Goal: Task Accomplishment & Management: Manage account settings

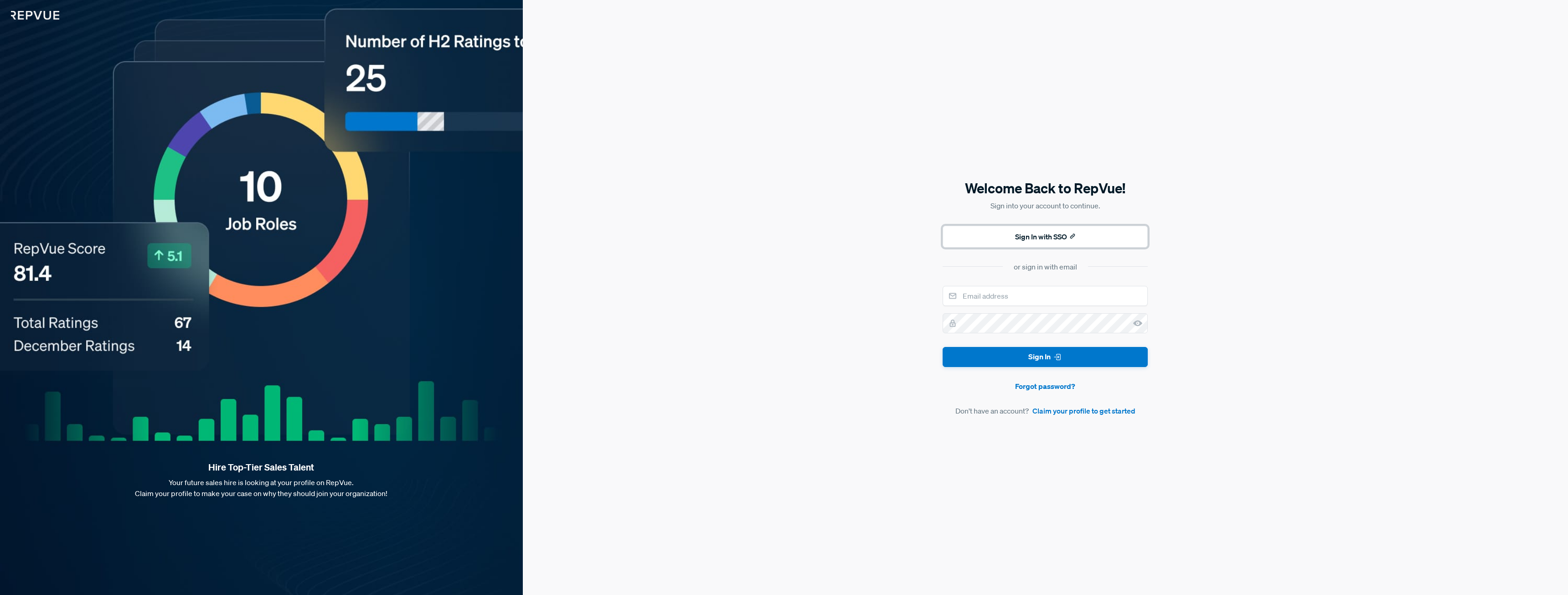
click at [1013, 235] on button "Sign In with SSO" at bounding box center [1044, 237] width 205 height 22
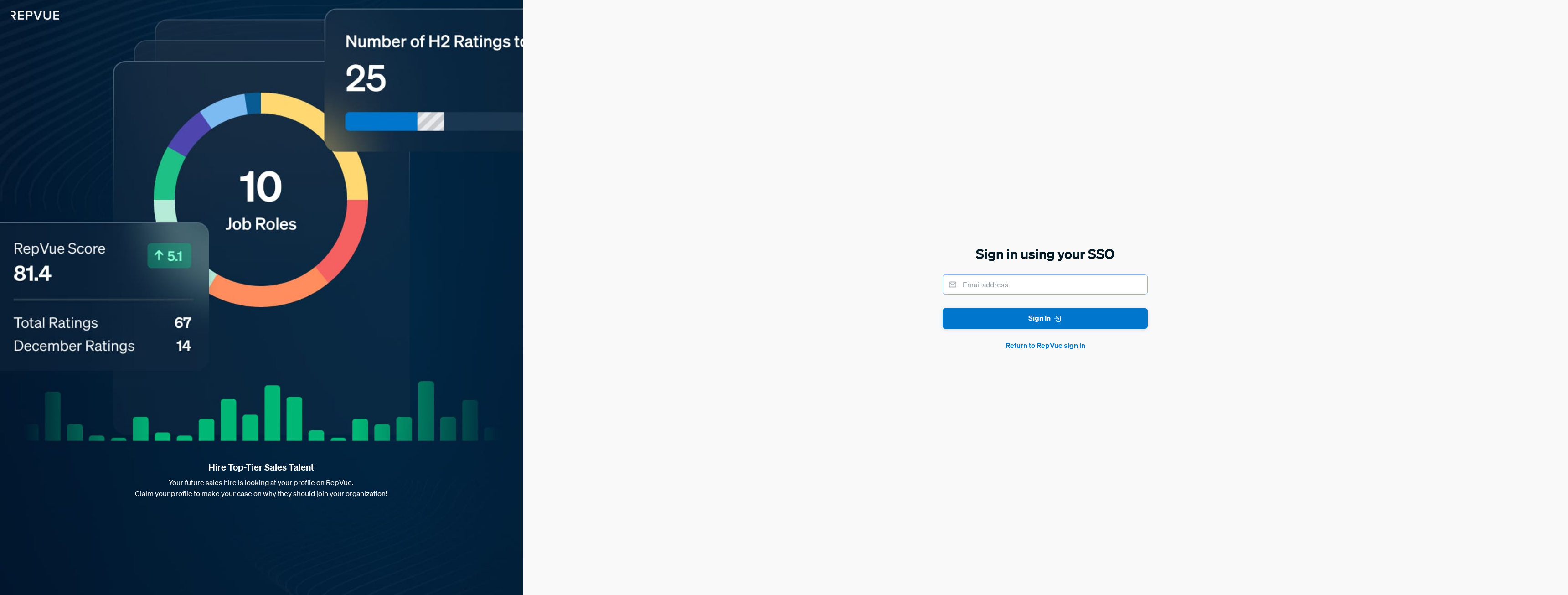
click at [1013, 286] on input "email" at bounding box center [1044, 285] width 205 height 20
type input "[PERSON_NAME][EMAIL_ADDRESS][PERSON_NAME][DOMAIN_NAME]"
click at [1033, 323] on button "Sign In" at bounding box center [1044, 319] width 205 height 20
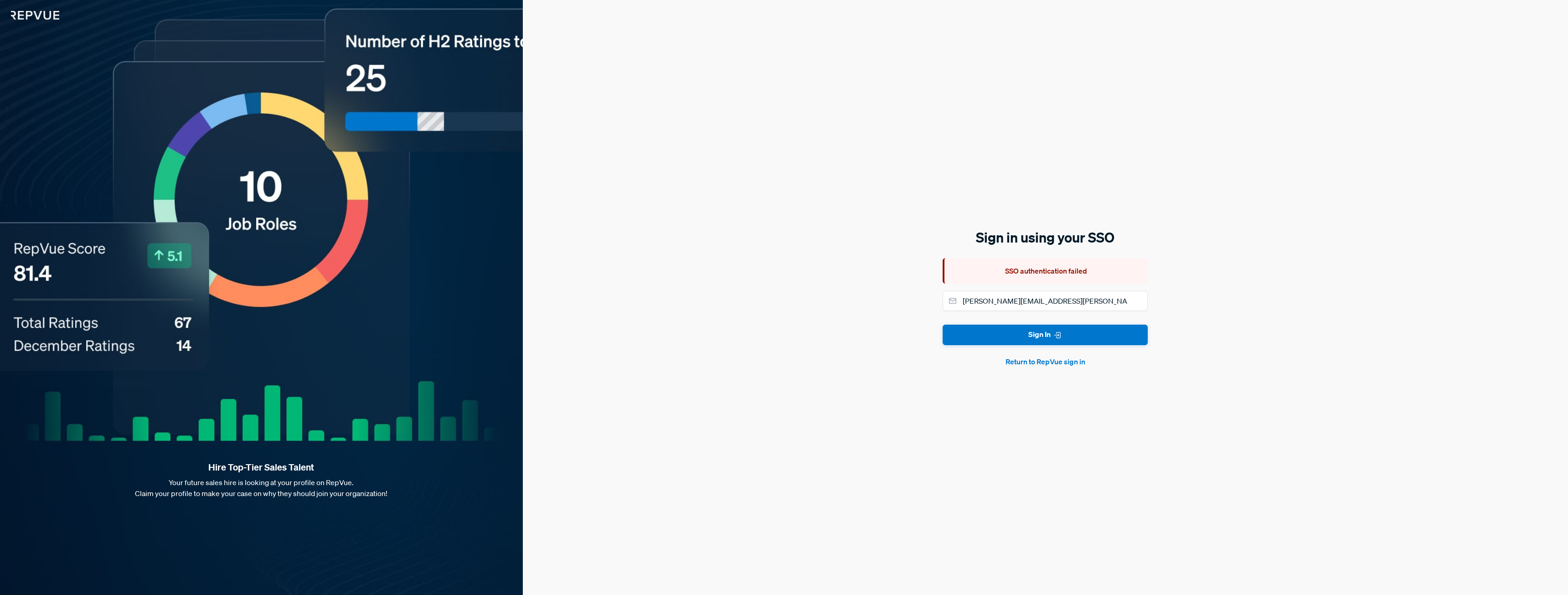
click at [1055, 360] on button "Return to RepVue sign in" at bounding box center [1044, 361] width 205 height 11
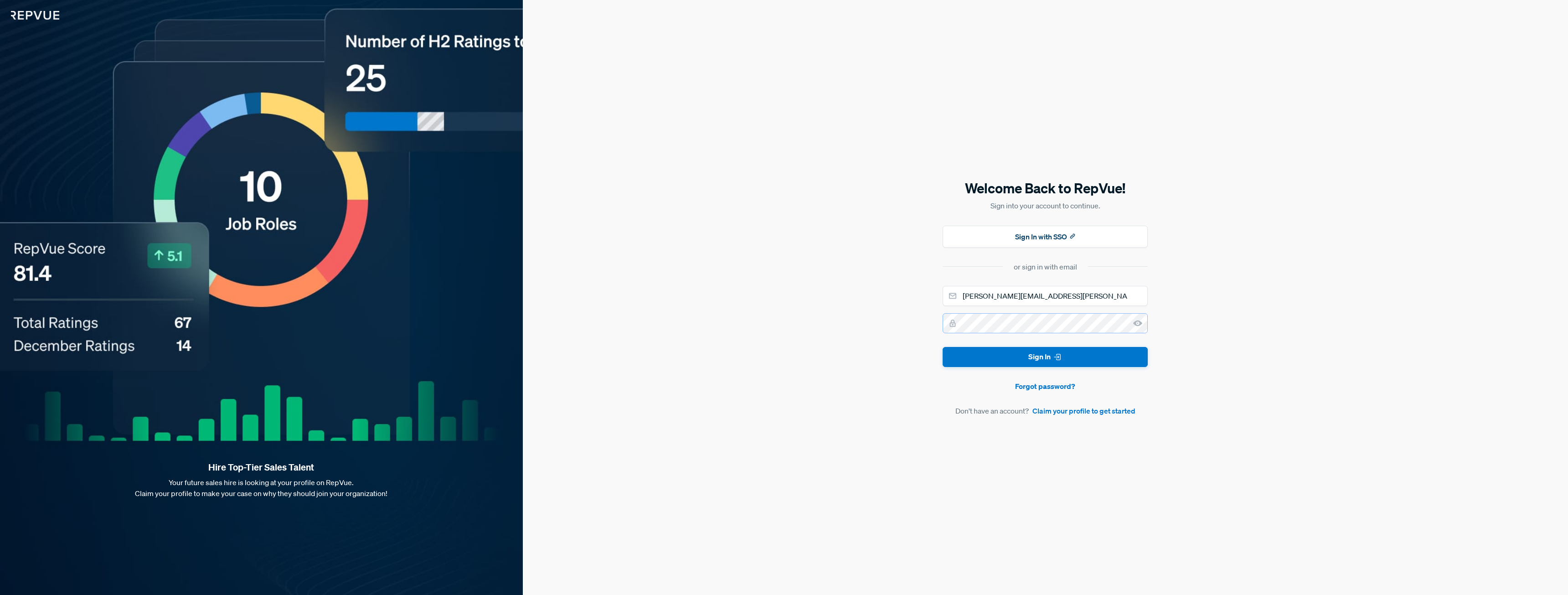
click at [942, 347] on button "Sign In" at bounding box center [1044, 357] width 205 height 20
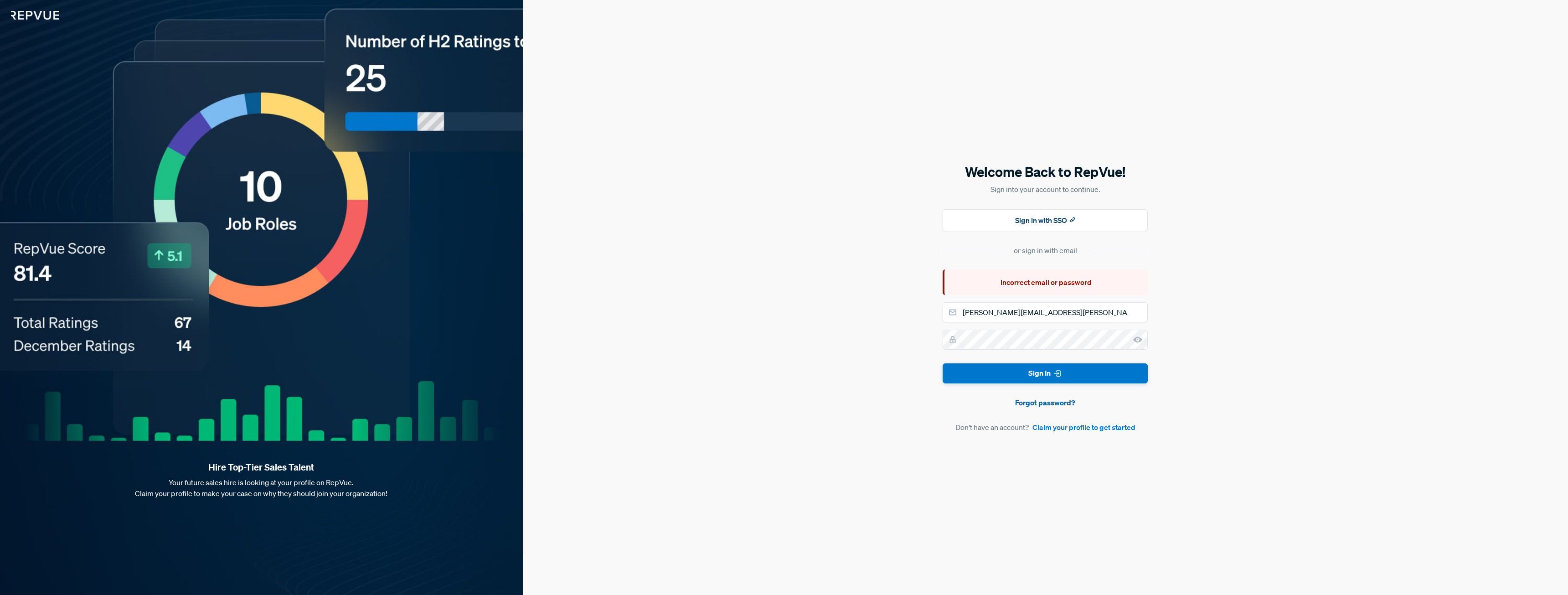
click at [1027, 403] on link "Forgot password?" at bounding box center [1044, 402] width 205 height 11
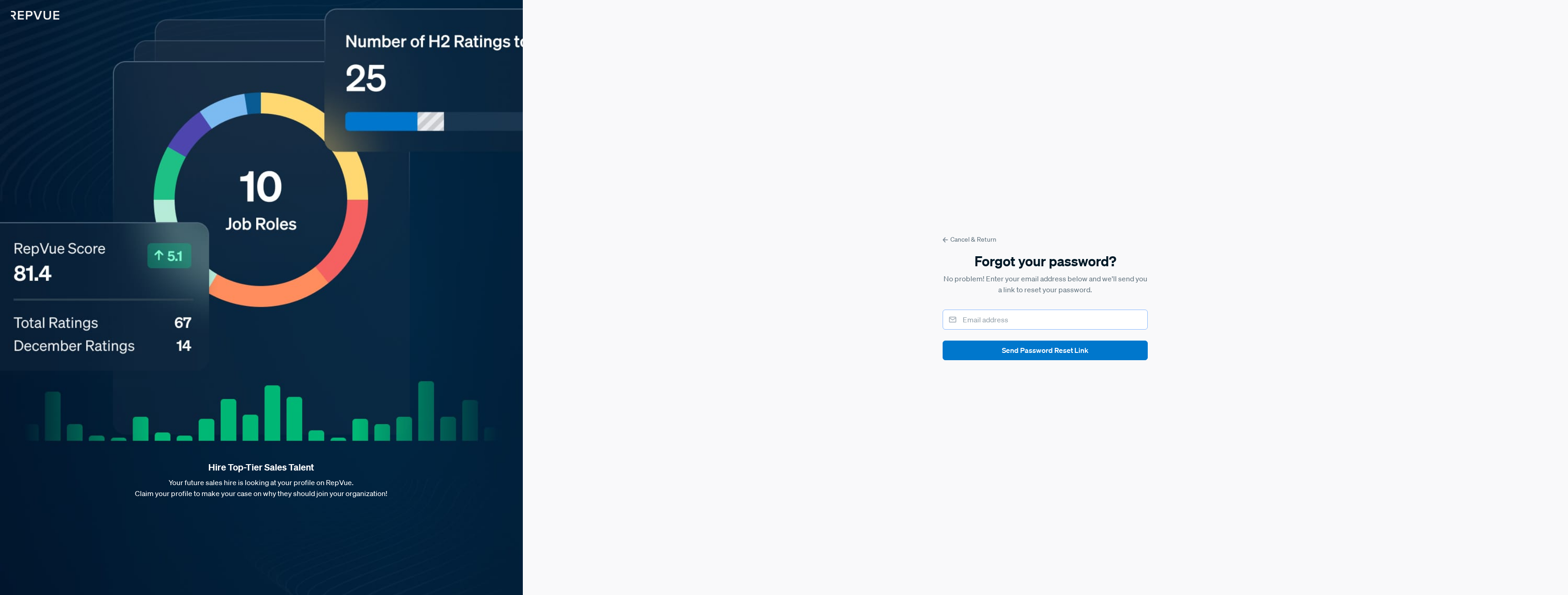
click at [983, 324] on input "email" at bounding box center [1044, 320] width 205 height 20
click at [868, 475] on div "Cancel & Return Forgot your password? No problem! Enter your email address belo…" at bounding box center [1045, 298] width 1045 height 595
click at [27, 14] on img at bounding box center [30, 9] width 59 height 20
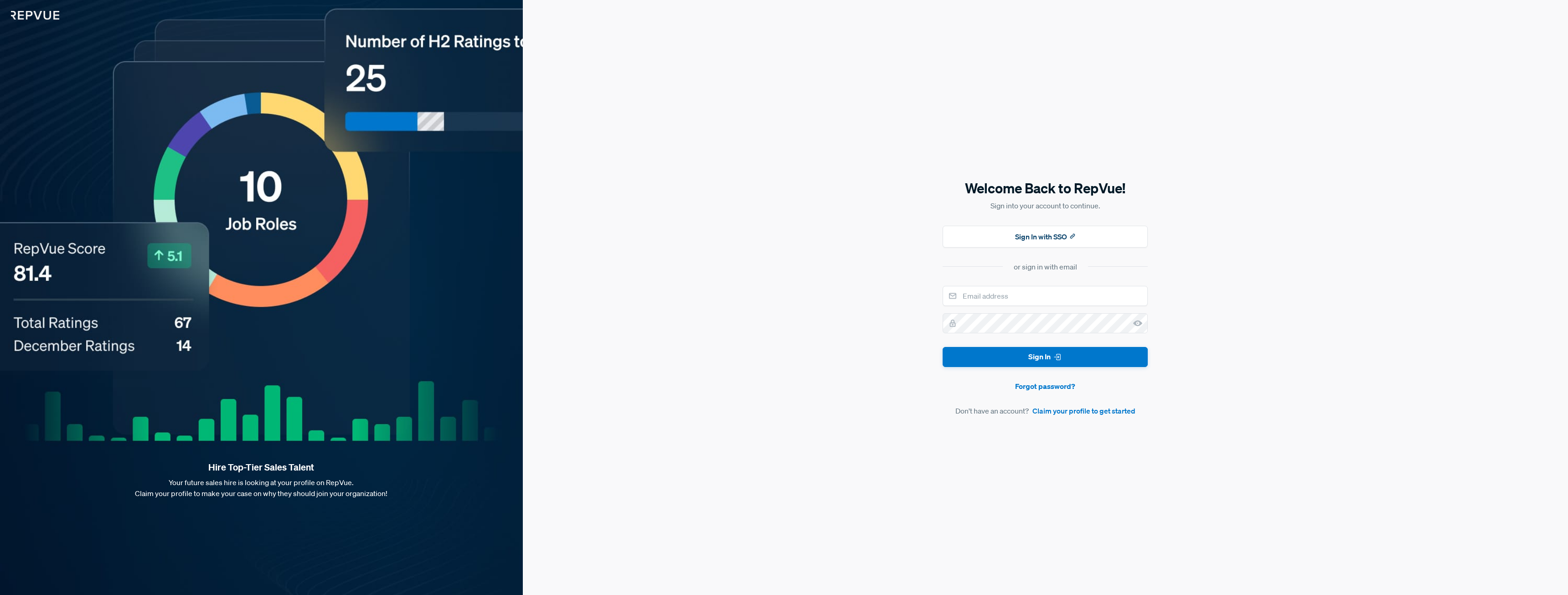
click at [36, 11] on img at bounding box center [30, 9] width 59 height 20
click at [34, 14] on img at bounding box center [30, 9] width 59 height 20
